Goal: Task Accomplishment & Management: Use online tool/utility

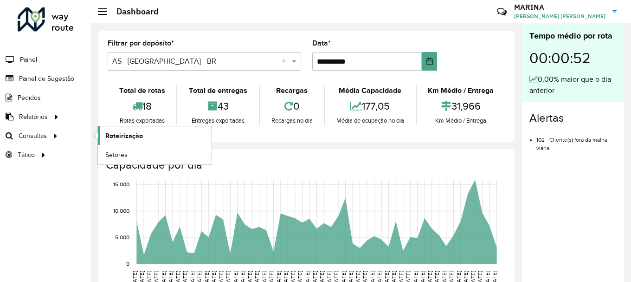
click at [108, 132] on span "Roteirização" at bounding box center [124, 136] width 38 height 10
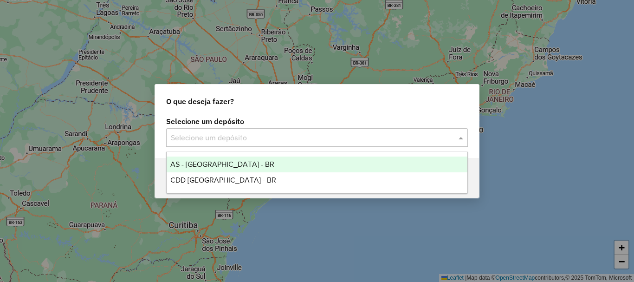
click at [315, 141] on input "text" at bounding box center [308, 137] width 274 height 11
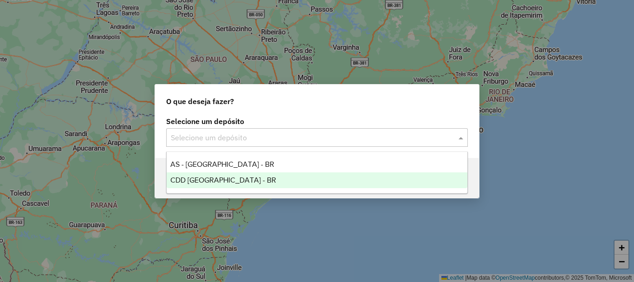
click at [213, 178] on span "CDD [GEOGRAPHIC_DATA] - BR" at bounding box center [223, 180] width 106 height 8
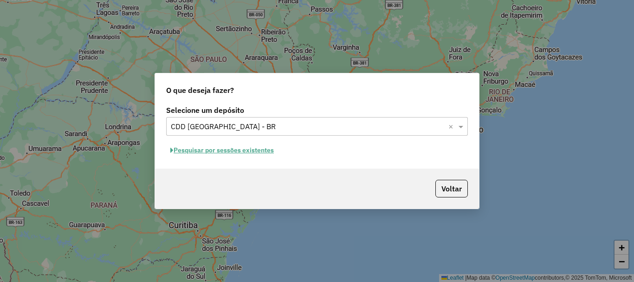
click at [268, 156] on button "Pesquisar por sessões existentes" at bounding box center [222, 150] width 112 height 14
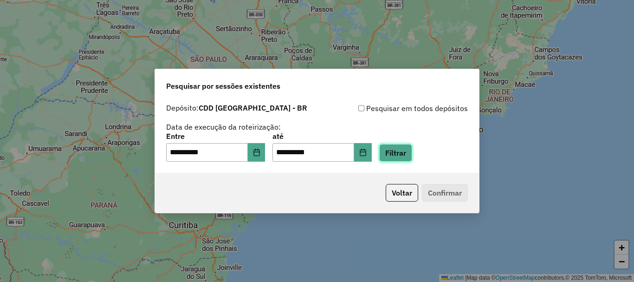
click at [405, 149] on button "Filtrar" at bounding box center [395, 153] width 33 height 18
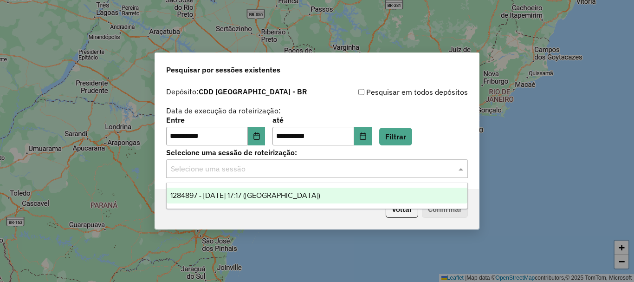
click at [434, 174] on input "text" at bounding box center [308, 168] width 274 height 11
click at [236, 193] on span "1284897 - 29/09/2025 17:17 (AS)" at bounding box center [245, 195] width 150 height 8
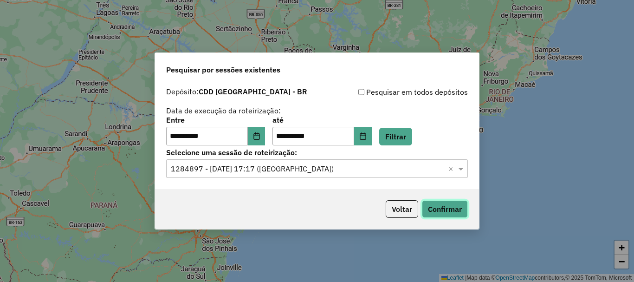
click at [446, 211] on button "Confirmar" at bounding box center [445, 209] width 46 height 18
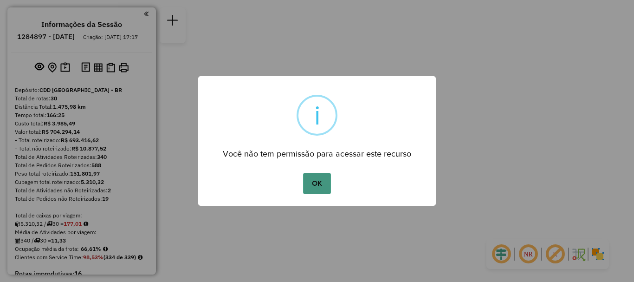
click at [315, 186] on button "OK" at bounding box center [316, 183] width 27 height 21
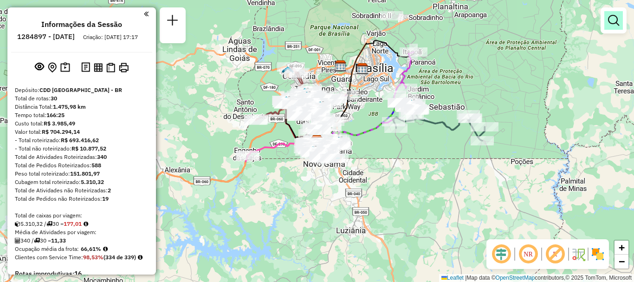
click at [614, 28] on link at bounding box center [614, 20] width 19 height 19
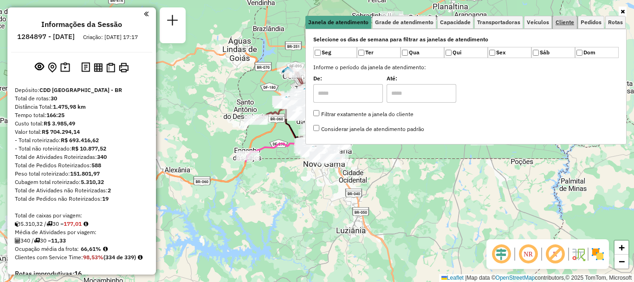
click at [560, 25] on span "Cliente" at bounding box center [565, 23] width 19 height 6
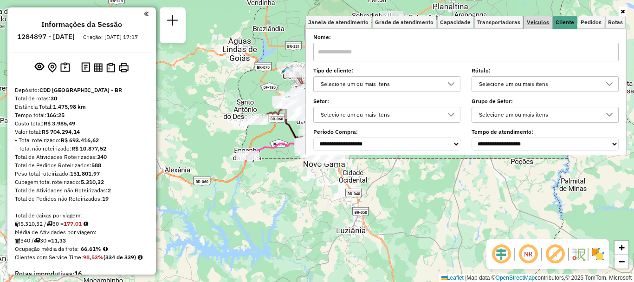
click at [535, 23] on span "Veículos" at bounding box center [538, 23] width 22 height 6
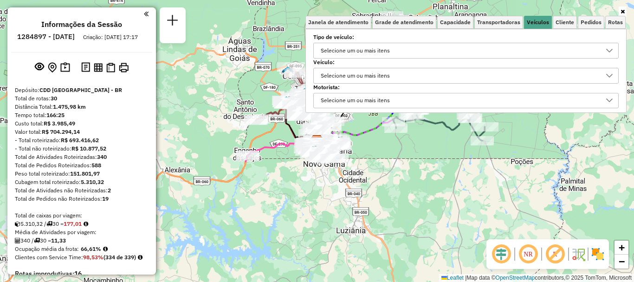
click at [362, 72] on div "Selecione um ou mais itens" at bounding box center [356, 75] width 76 height 15
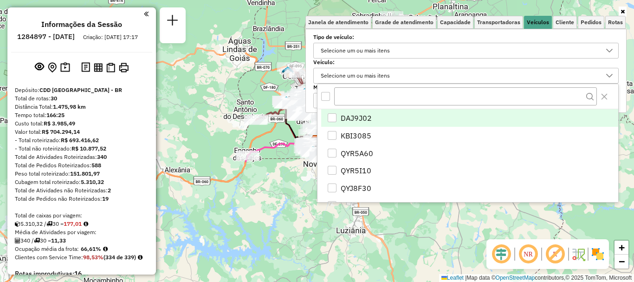
scroll to position [6, 32]
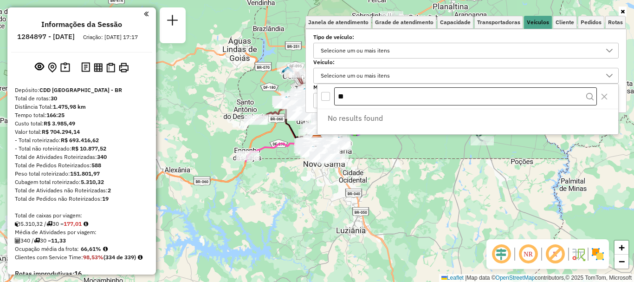
type input "*"
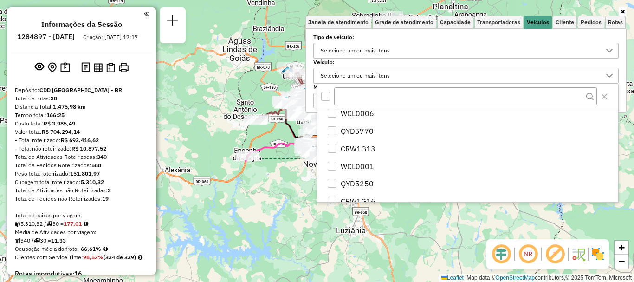
scroll to position [440, 0]
click at [430, 202] on body "Aguarde... Pop-up bloqueado! Seu navegador bloqueou automáticamente a abertura …" at bounding box center [317, 141] width 634 height 282
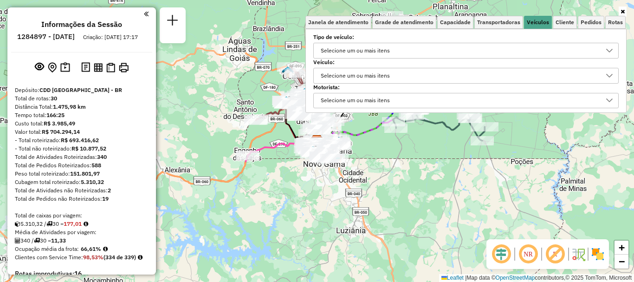
click at [442, 224] on div "Janela de atendimento Grade de atendimento Capacidade Transportadoras Veículos …" at bounding box center [317, 141] width 634 height 282
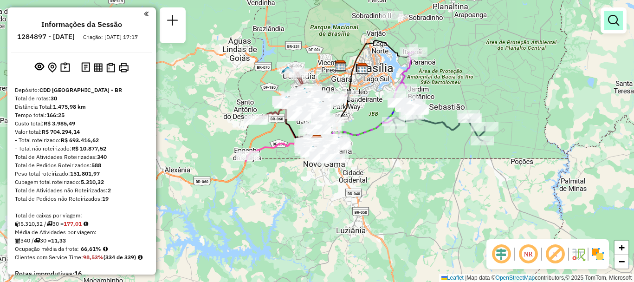
click at [622, 12] on link at bounding box center [614, 20] width 19 height 19
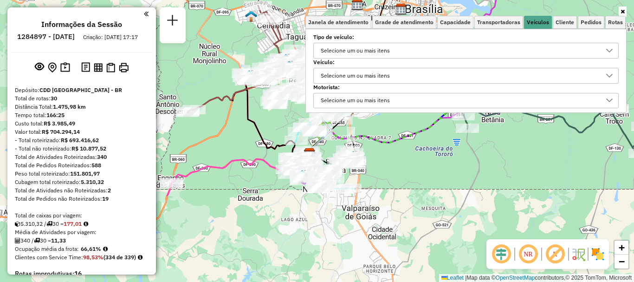
click at [624, 14] on icon at bounding box center [623, 12] width 4 height 6
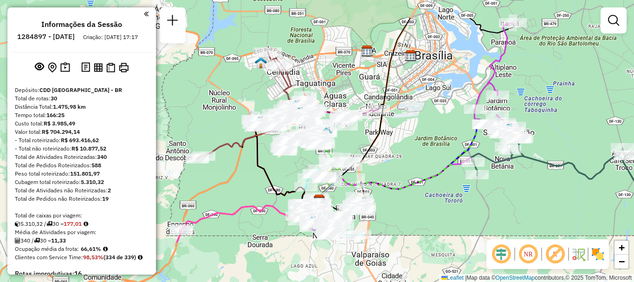
drag, startPoint x: 408, startPoint y: 120, endPoint x: 417, endPoint y: 167, distance: 47.4
click at [417, 167] on div "Janela de atendimento Grade de atendimento Capacidade Transportadoras Veículos …" at bounding box center [317, 141] width 634 height 282
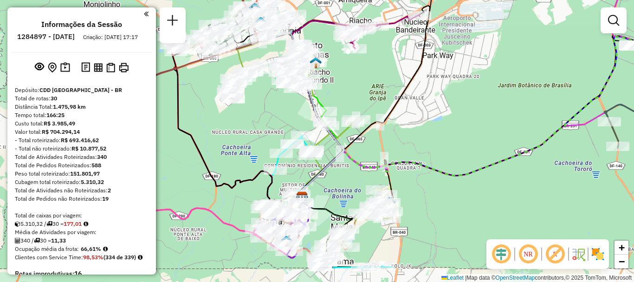
drag, startPoint x: 409, startPoint y: 169, endPoint x: 454, endPoint y: 133, distance: 58.2
click at [454, 133] on div "Janela de atendimento Grade de atendimento Capacidade Transportadoras Veículos …" at bounding box center [317, 141] width 634 height 282
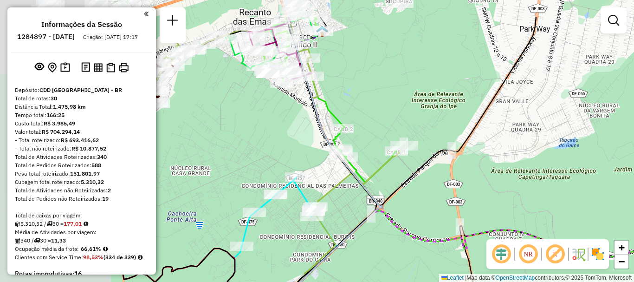
drag, startPoint x: 415, startPoint y: 147, endPoint x: 547, endPoint y: 192, distance: 139.9
click at [547, 192] on div "Janela de atendimento Grade de atendimento Capacidade Transportadoras Veículos …" at bounding box center [317, 141] width 634 height 282
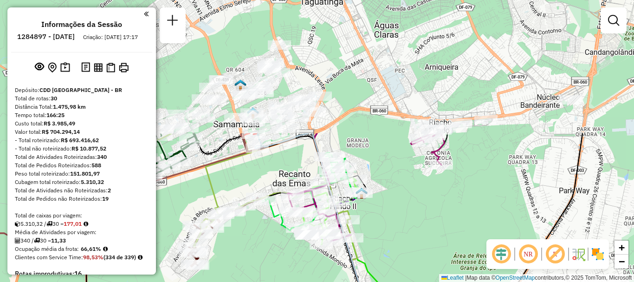
drag, startPoint x: 385, startPoint y: 89, endPoint x: 417, endPoint y: 246, distance: 159.7
click at [417, 246] on div "Janela de atendimento Grade de atendimento Capacidade Transportadoras Veículos …" at bounding box center [317, 141] width 634 height 282
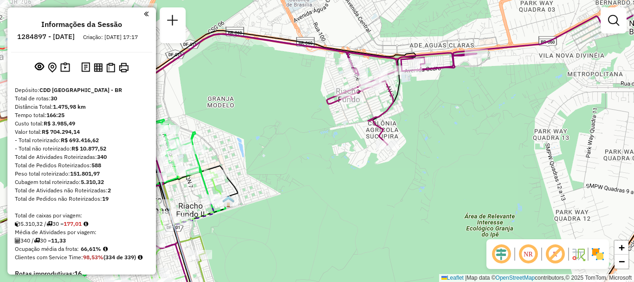
click at [393, 101] on icon at bounding box center [240, 132] width 316 height 196
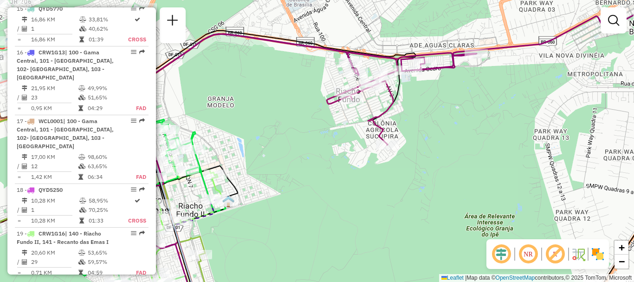
select select "**********"
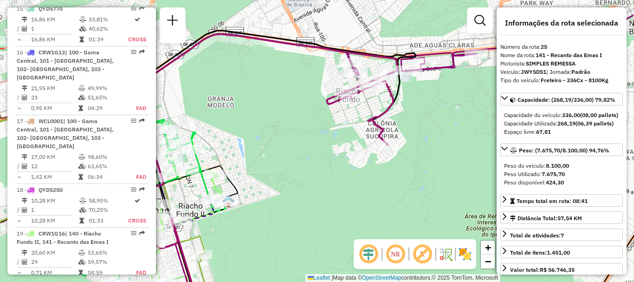
scroll to position [1662, 0]
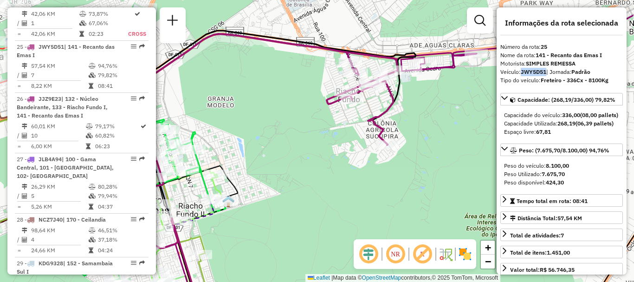
drag, startPoint x: 548, startPoint y: 72, endPoint x: 521, endPoint y: 75, distance: 26.6
click at [521, 75] on div "Veículo: JWY5D51 | Jornada: Padrão" at bounding box center [562, 72] width 123 height 8
copy strong "JWY5D51"
